Goal: Transaction & Acquisition: Book appointment/travel/reservation

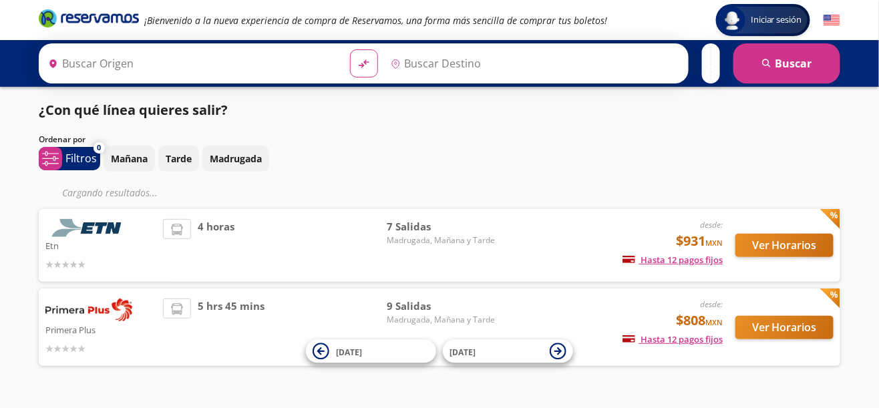
type input "[GEOGRAPHIC_DATA], [GEOGRAPHIC_DATA]"
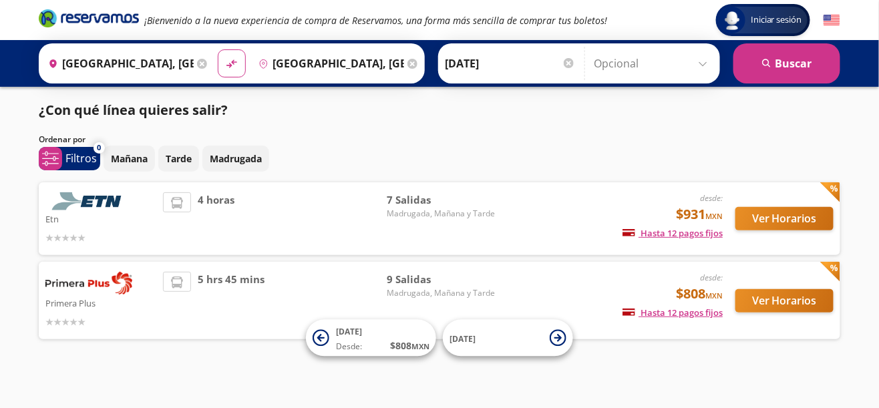
click at [524, 295] on div "desde: $808 MXN Hasta 12 pagos fijos Pagos fijos en compras mayores a $30 MXN, …" at bounding box center [612, 300] width 221 height 57
click at [788, 297] on button "Ver Horarios" at bounding box center [785, 300] width 98 height 23
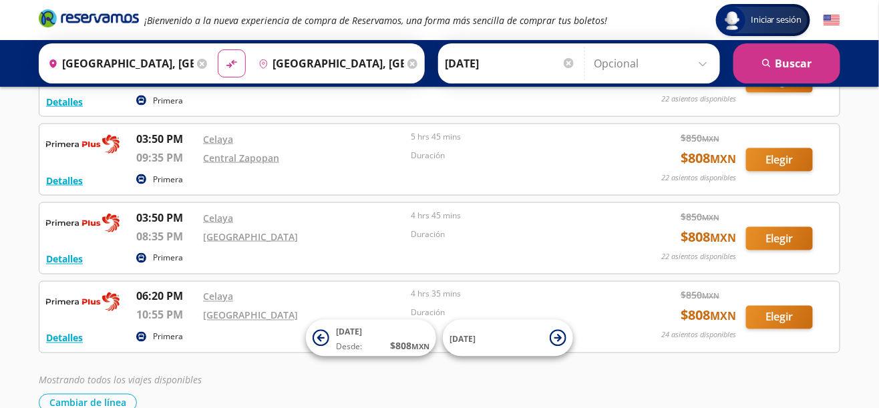
scroll to position [556, 0]
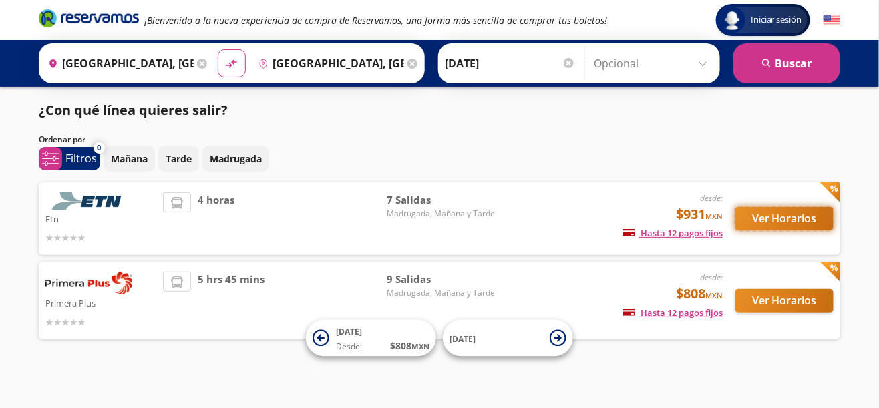
click at [789, 215] on button "Ver Horarios" at bounding box center [785, 218] width 98 height 23
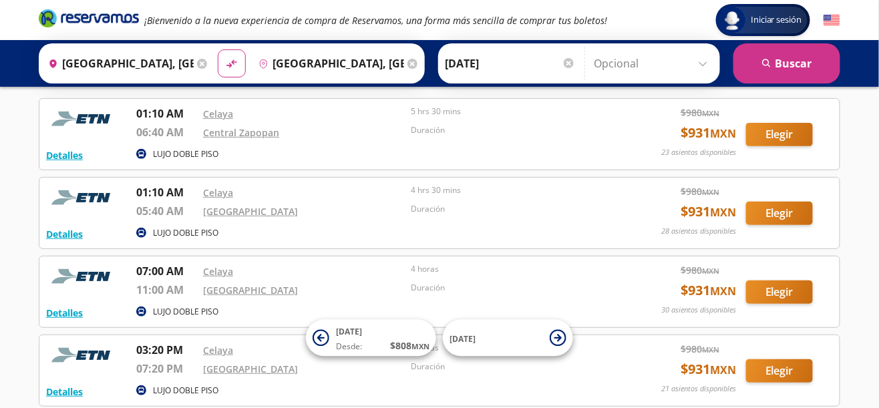
scroll to position [353, 0]
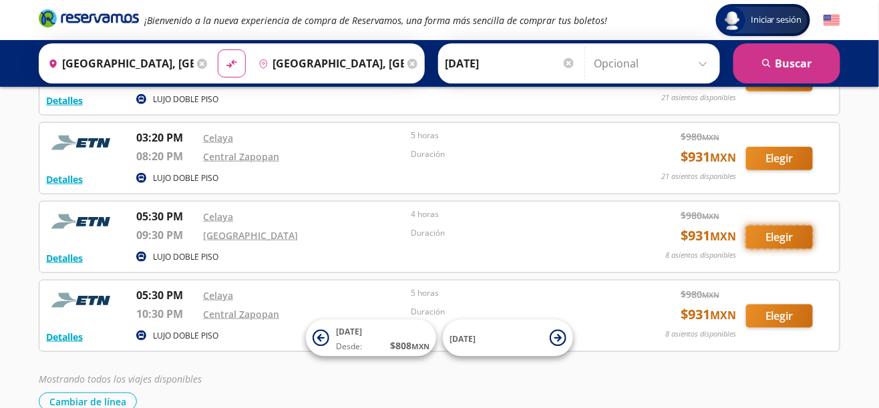
click at [773, 230] on button "Elegir" at bounding box center [779, 237] width 67 height 23
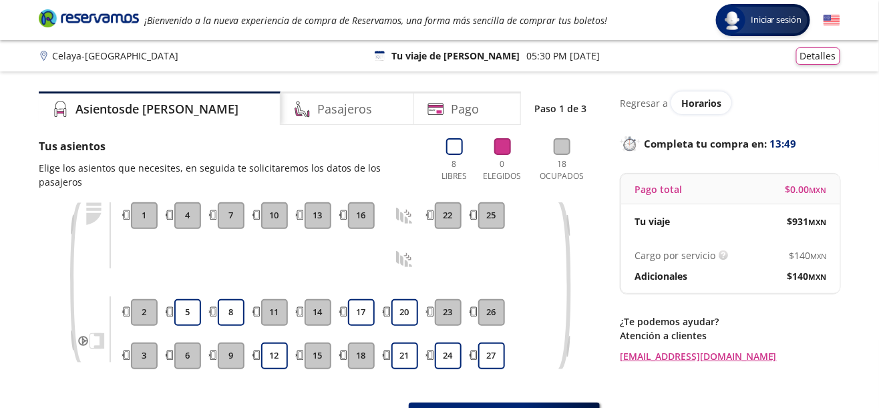
click at [406, 299] on button "20" at bounding box center [405, 312] width 27 height 27
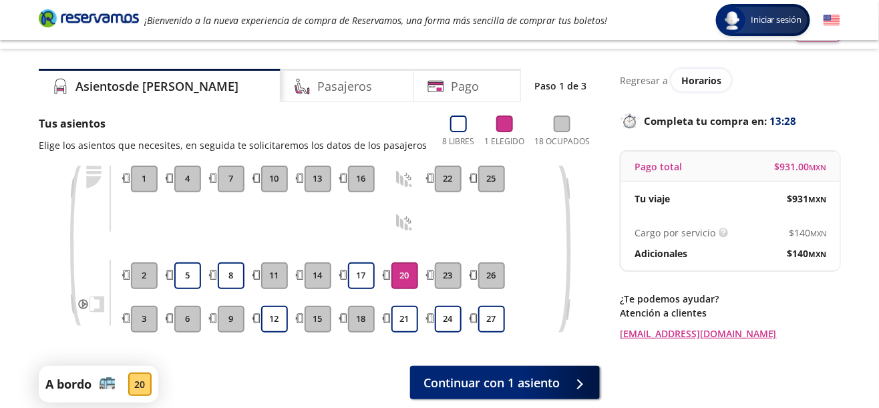
scroll to position [1, 0]
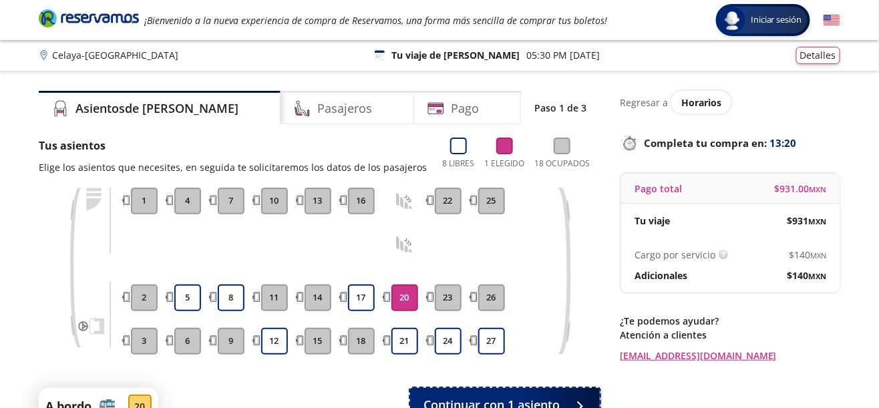
click at [496, 403] on span "Continuar con 1 asiento" at bounding box center [492, 405] width 136 height 18
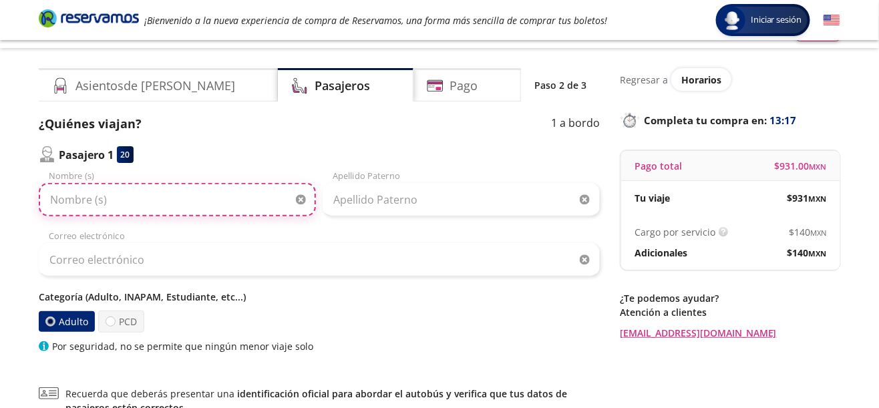
click at [217, 196] on input "Nombre (s)" at bounding box center [177, 199] width 277 height 33
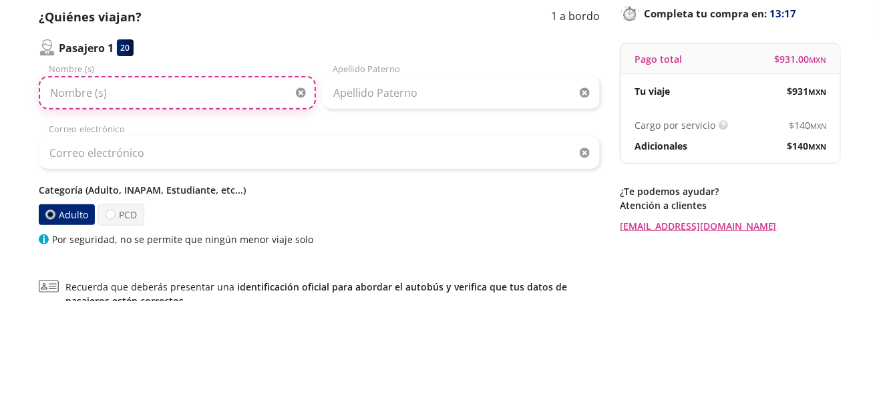
scroll to position [23, 0]
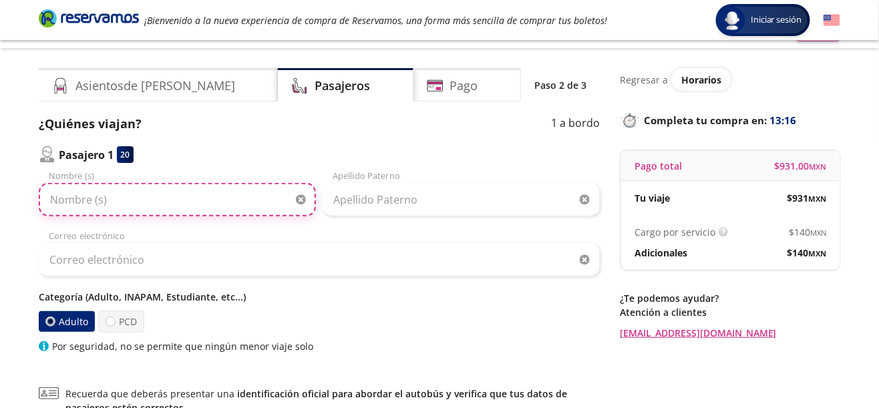
click at [106, 198] on input "Nombre (s)" at bounding box center [177, 199] width 277 height 33
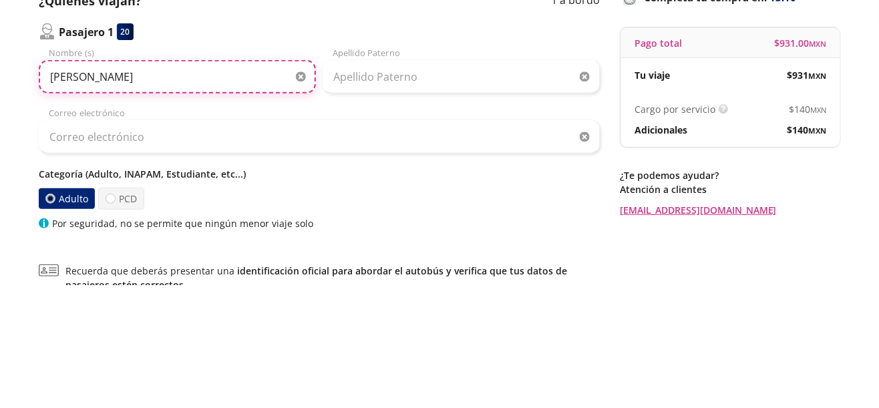
type input "[PERSON_NAME]"
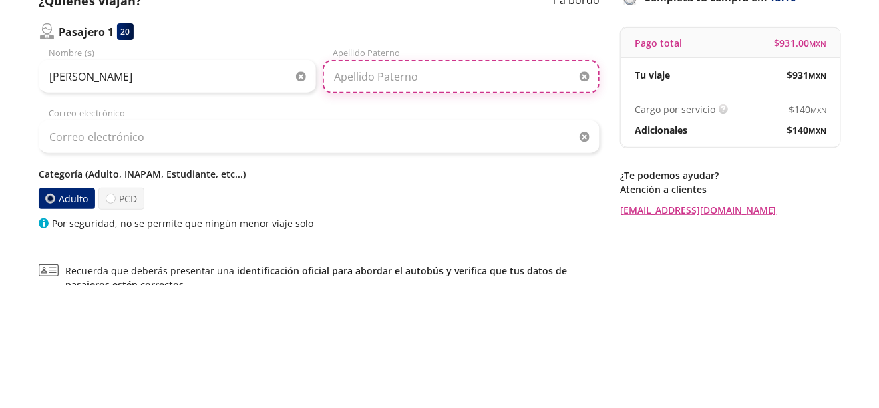
click at [478, 184] on input "Apellido Paterno" at bounding box center [461, 199] width 277 height 33
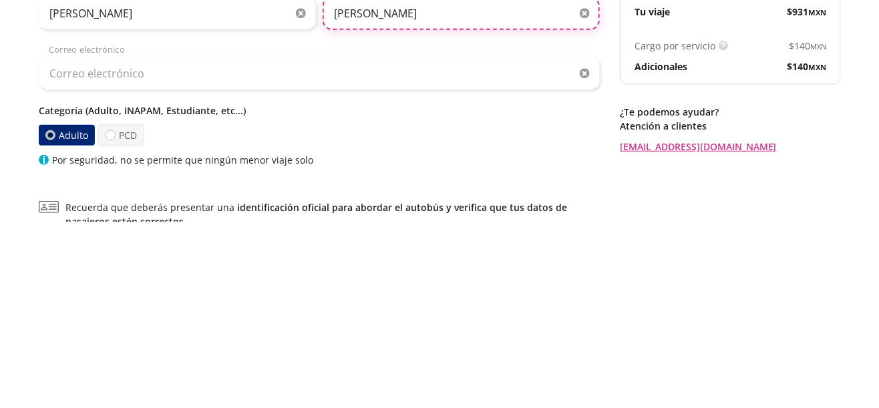
type input "[PERSON_NAME]"
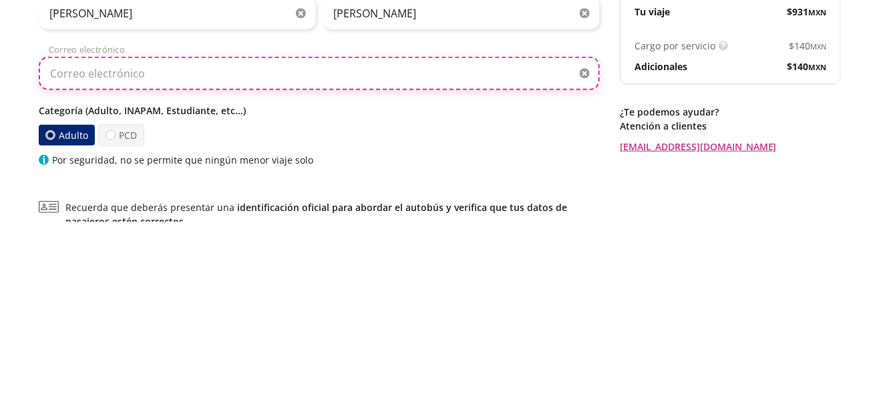
click at [70, 259] on input "Correo electrónico" at bounding box center [319, 259] width 561 height 33
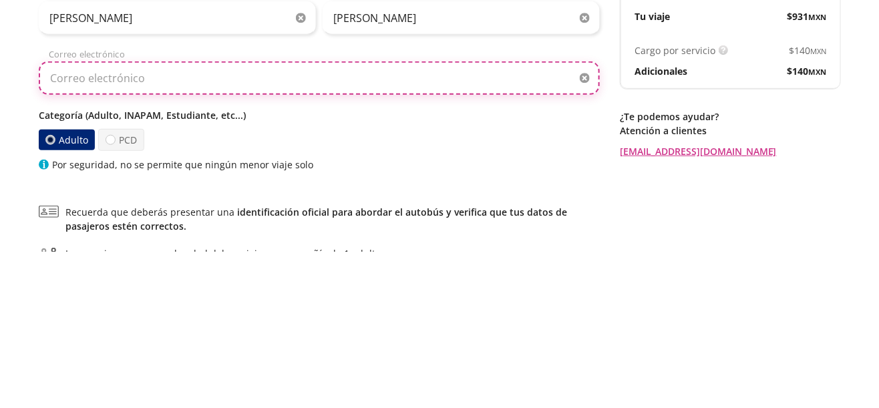
scroll to position [49, 0]
type input "G"
type input "[EMAIL_ADDRESS][DOMAIN_NAME]"
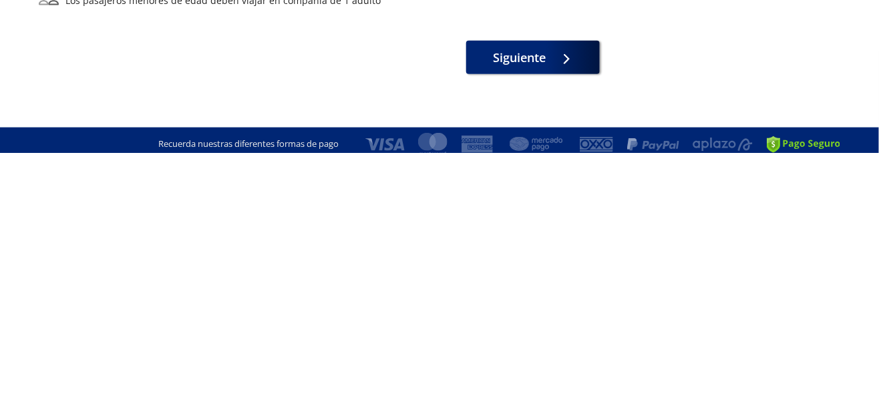
scroll to position [210, 0]
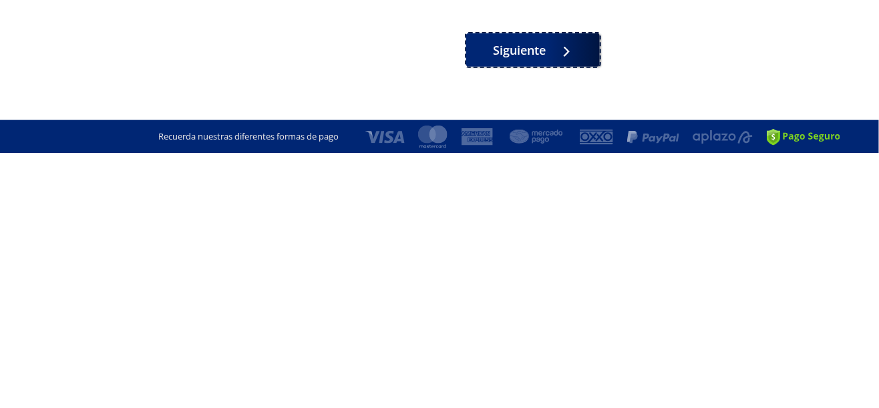
click at [509, 317] on button "Siguiente" at bounding box center [533, 305] width 134 height 33
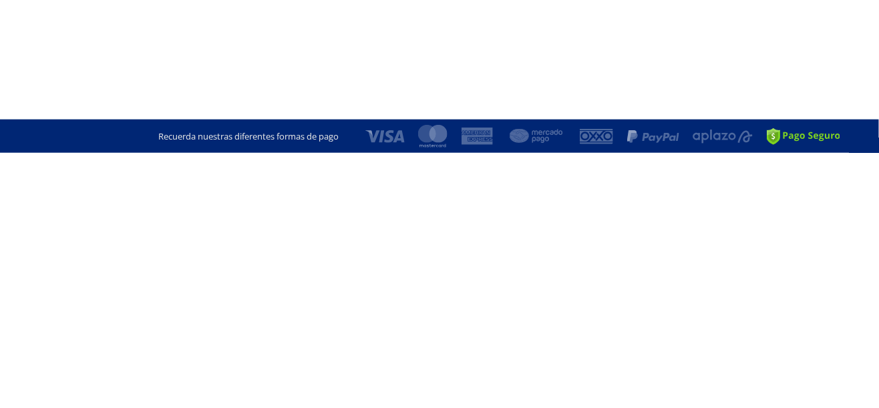
scroll to position [0, 0]
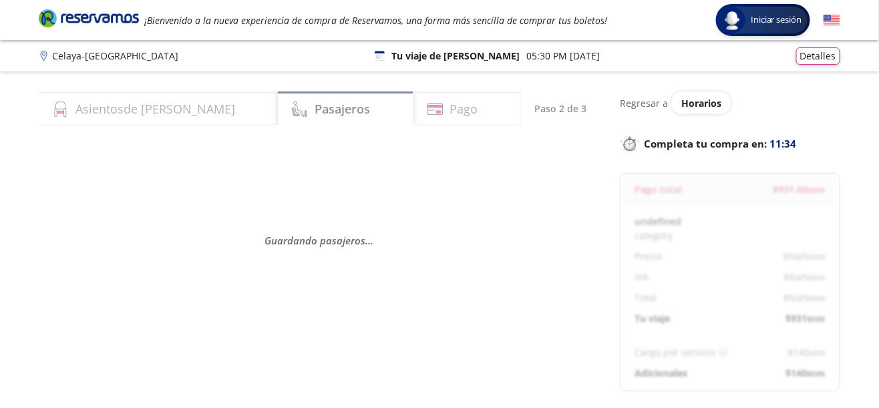
select select "MX"
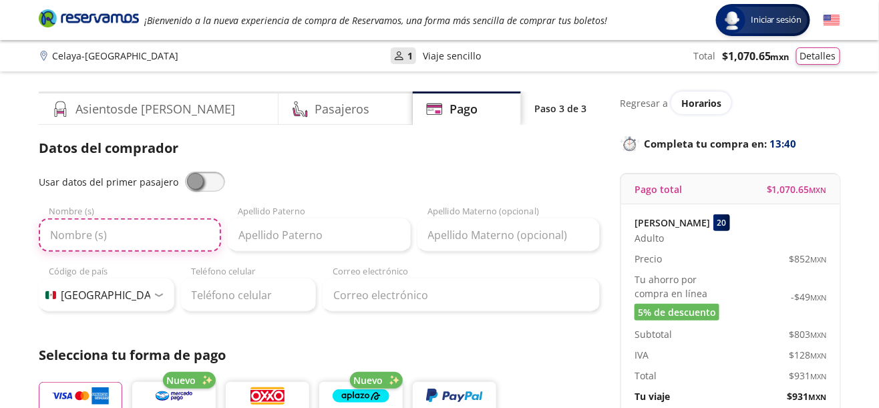
click at [162, 239] on input "Nombre (s)" at bounding box center [130, 234] width 182 height 33
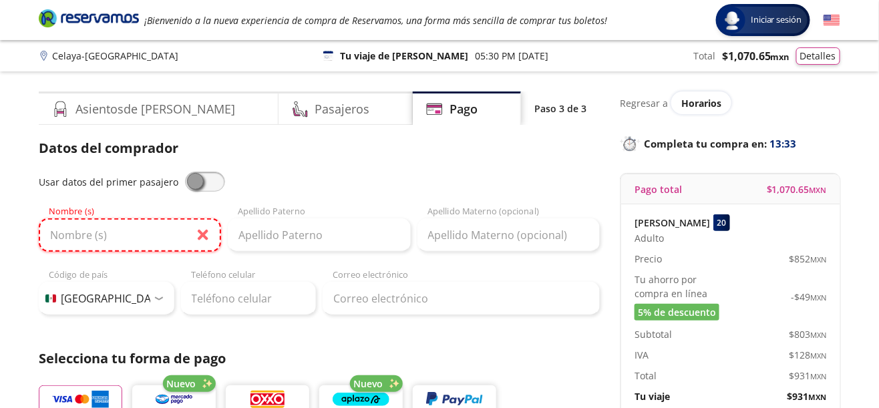
click at [92, 239] on input "Nombre (s)" at bounding box center [130, 234] width 182 height 33
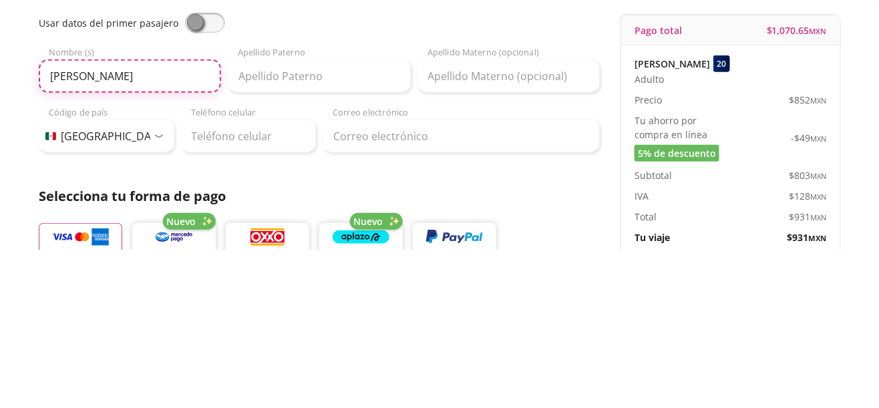
type input "[PERSON_NAME]"
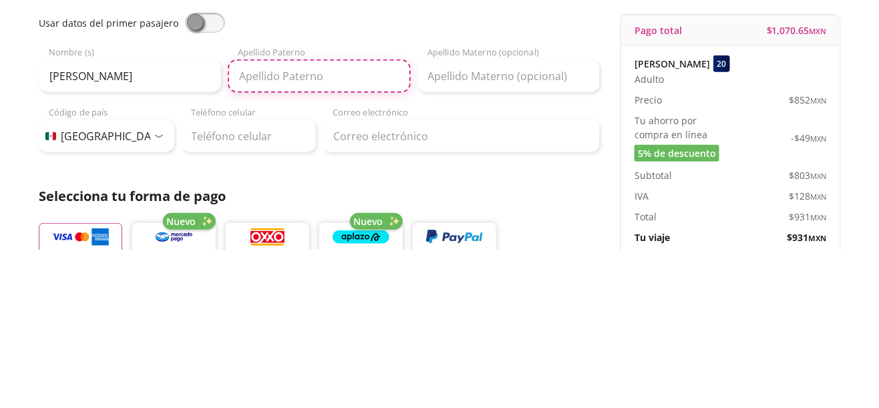
click at [366, 239] on input "Apellido Paterno" at bounding box center [319, 234] width 182 height 33
type input "[PERSON_NAME]"
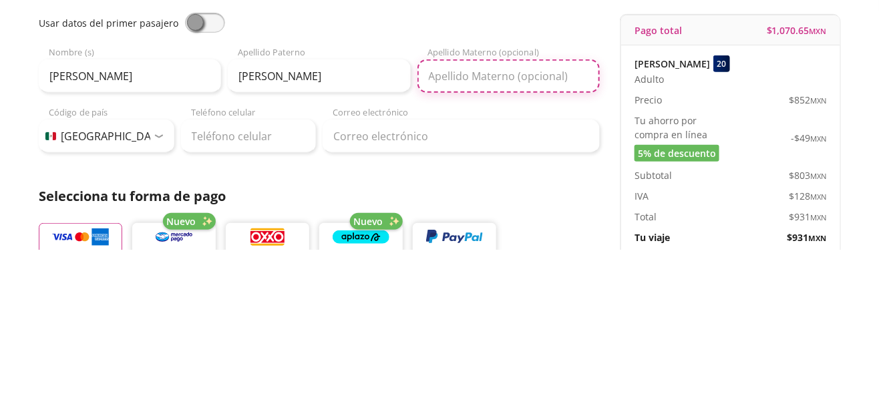
click at [532, 234] on input "Apellido Materno (opcional)" at bounding box center [509, 234] width 182 height 33
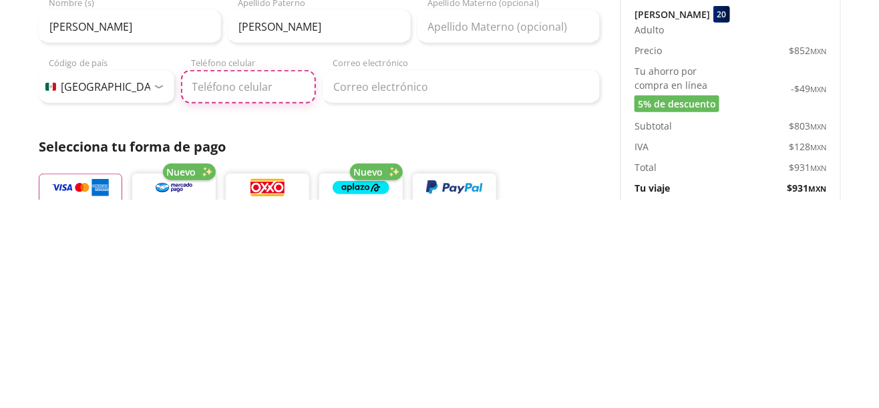
click at [210, 290] on input "Teléfono celular" at bounding box center [249, 295] width 136 height 33
type input "[PHONE_NUMBER]"
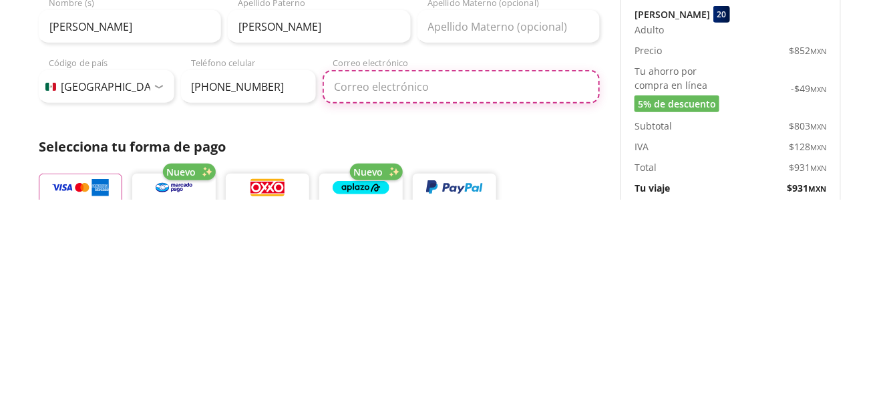
click at [492, 294] on input "Correo electrónico" at bounding box center [461, 295] width 277 height 33
type input "[EMAIL_ADDRESS][DOMAIN_NAME]"
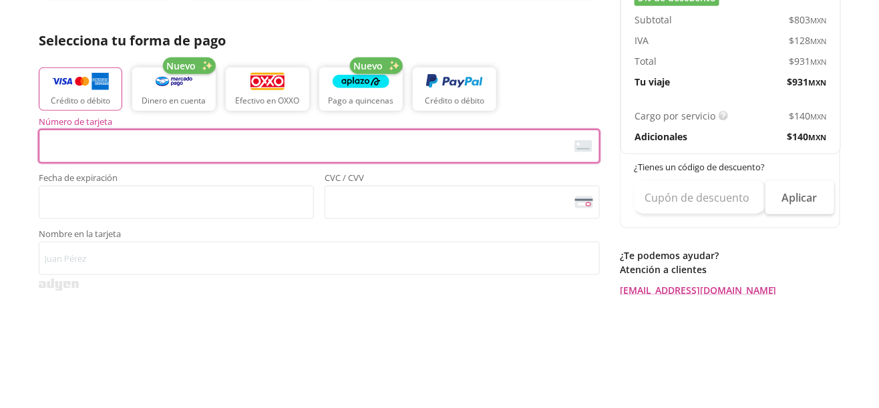
scroll to position [201, 0]
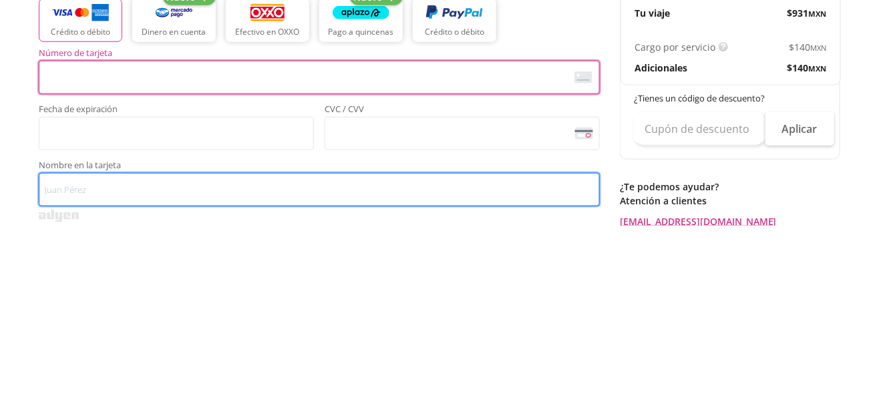
type input "[PERSON_NAME]"
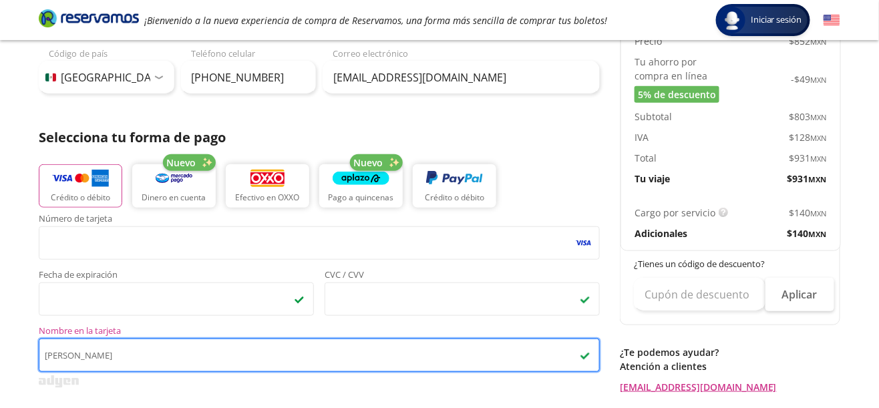
scroll to position [210, 0]
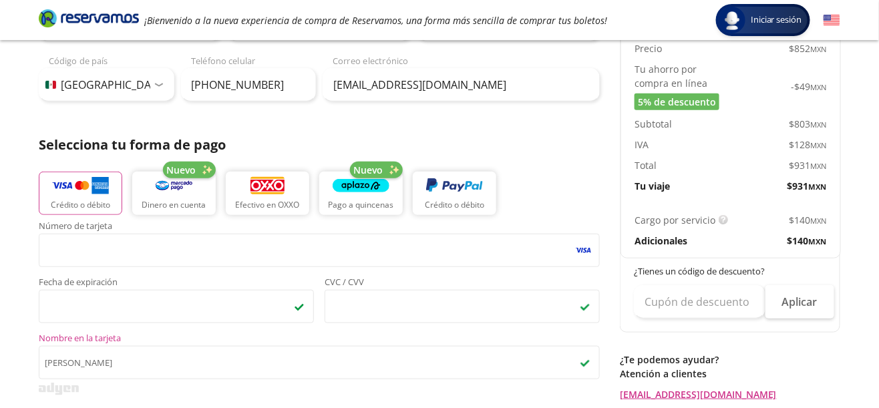
click at [810, 238] on small "MXN" at bounding box center [818, 242] width 18 height 10
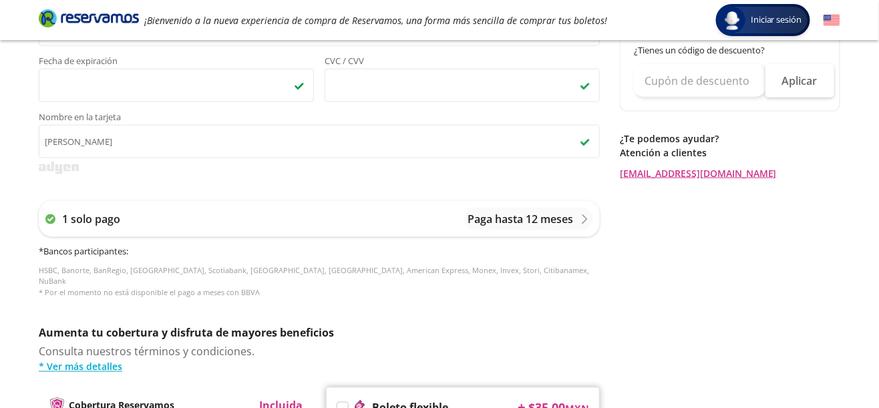
scroll to position [687, 0]
